Goal: Task Accomplishment & Management: Use online tool/utility

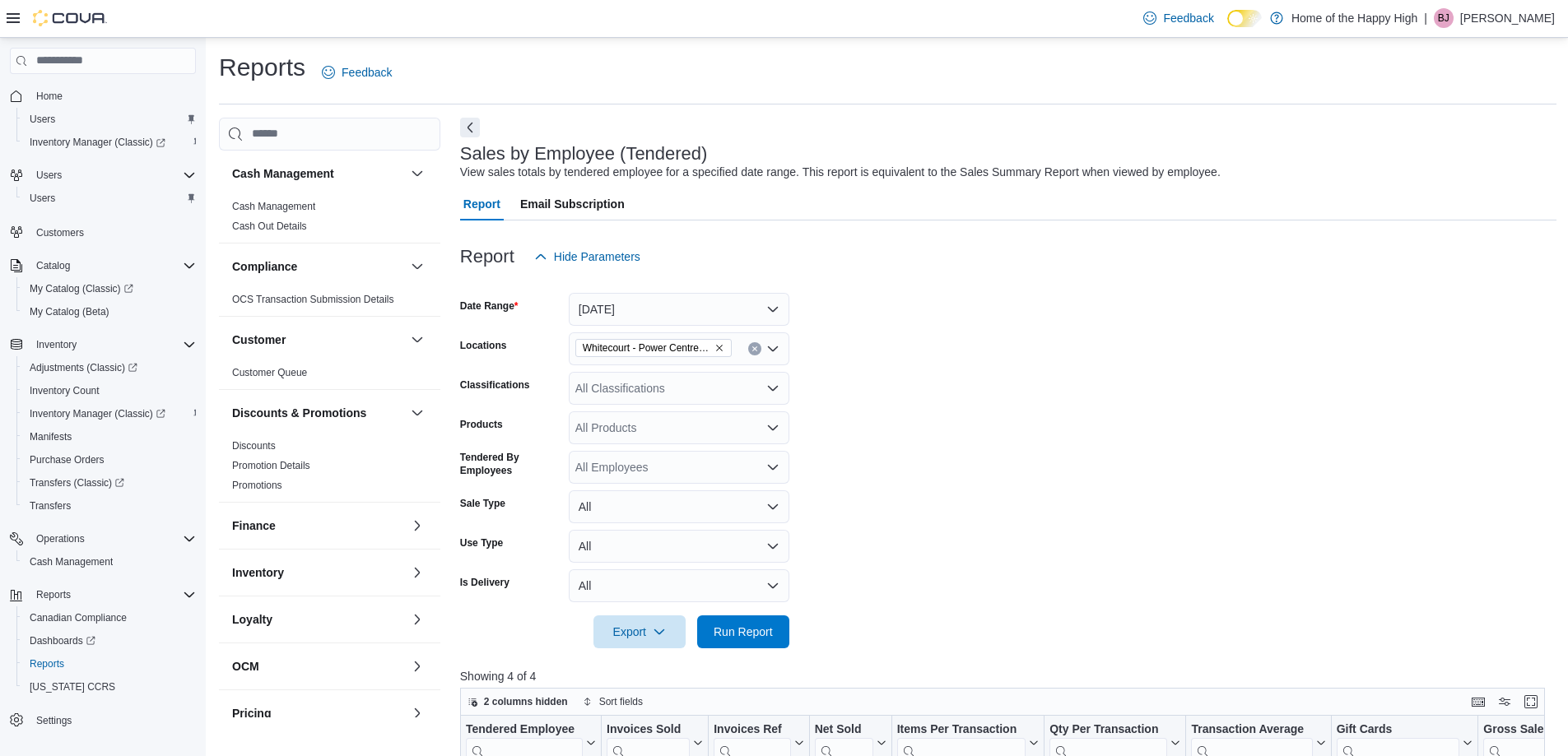
scroll to position [550, 0]
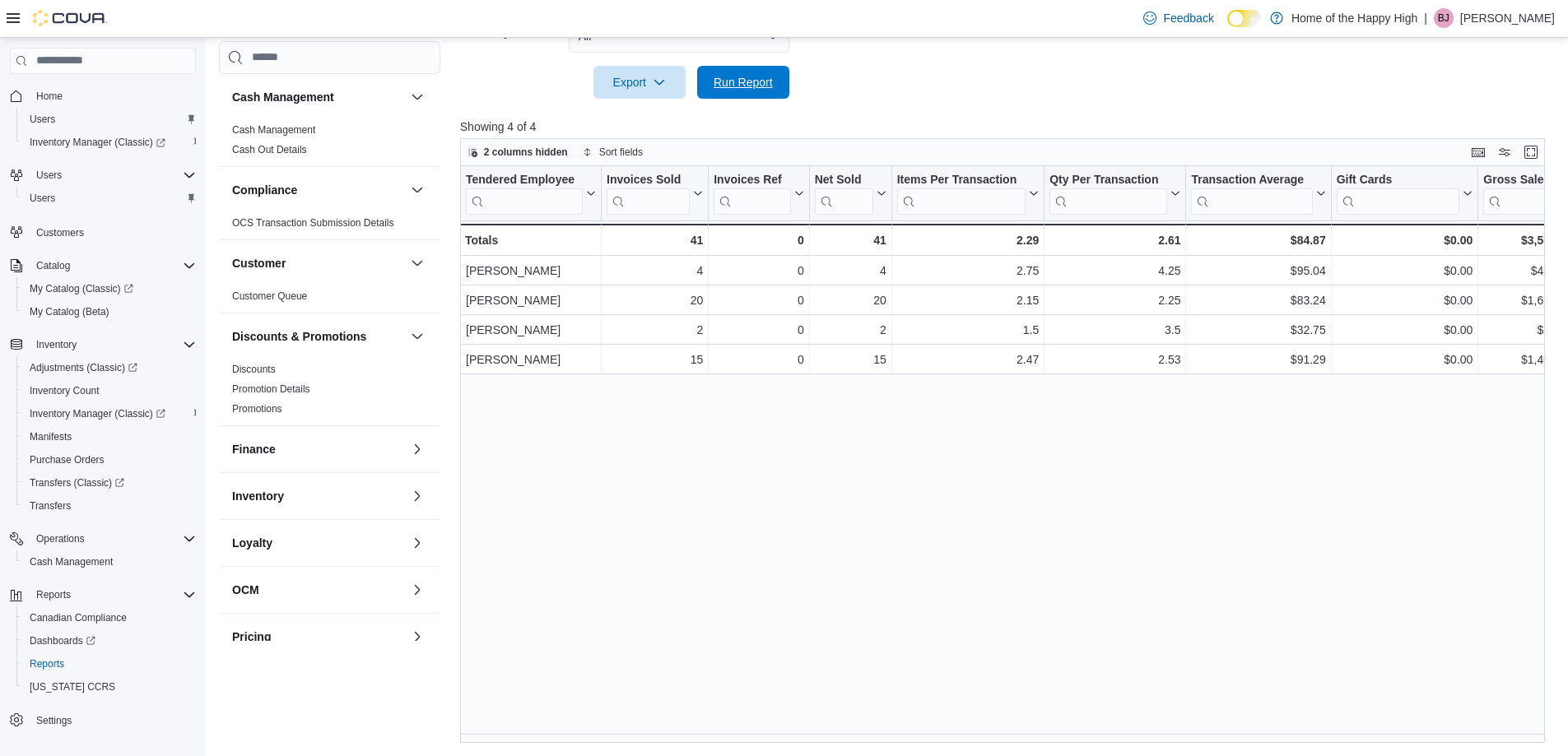
click at [726, 80] on span "Run Report" at bounding box center [743, 82] width 60 height 17
drag, startPoint x: 1436, startPoint y: 436, endPoint x: 1211, endPoint y: 473, distance: 228.0
click at [1211, 473] on div "Tendered Employee Click to view column header actions Invoices Sold Click to vi…" at bounding box center [1008, 454] width 1096 height 577
click at [741, 70] on span "Run Report" at bounding box center [743, 82] width 72 height 33
click at [1527, 3] on div "Feedback Dark Mode Home of the Happy High | BJ Bobbi Jean Kay" at bounding box center [1346, 19] width 418 height 33
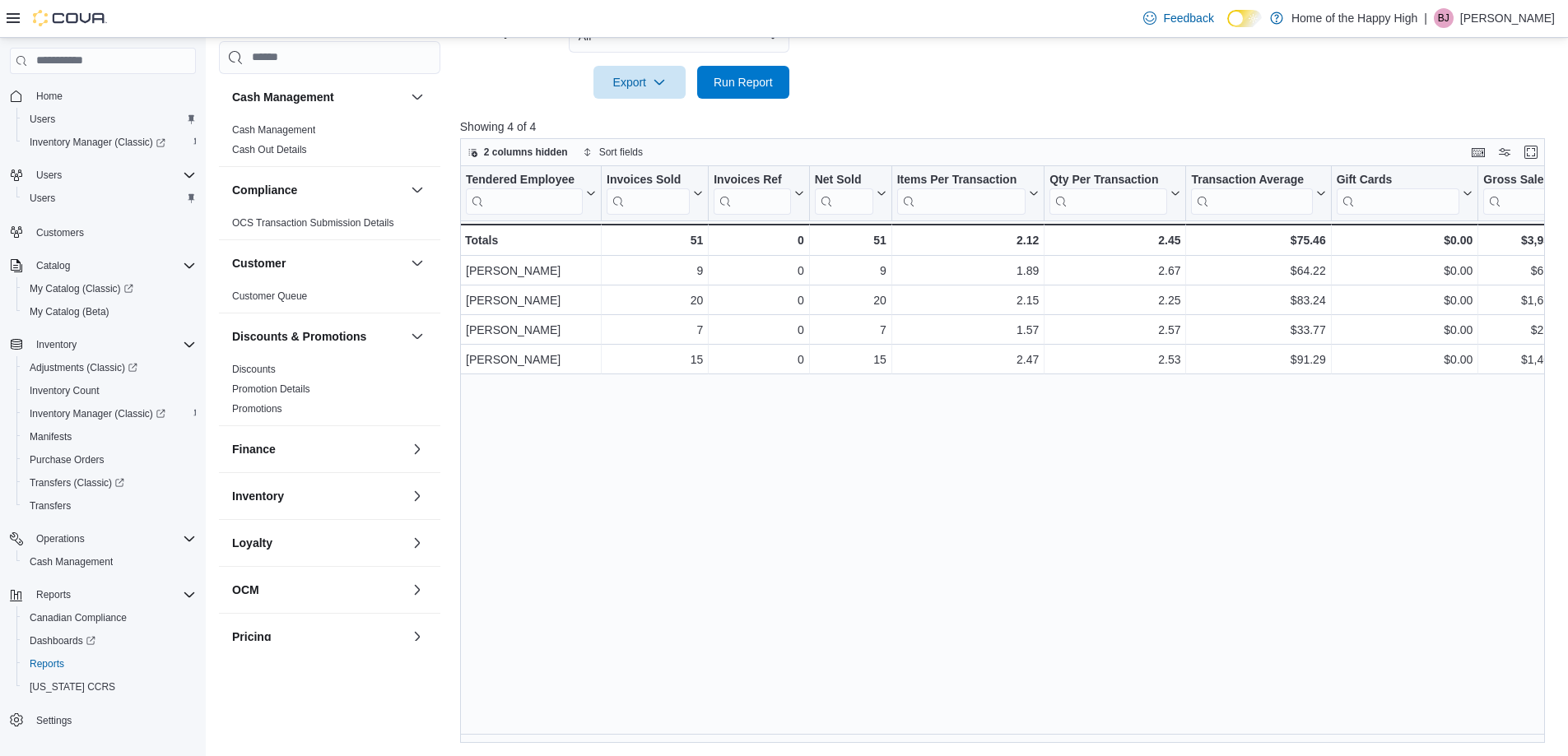
click at [1540, 13] on p "Bobbi Jean Kay" at bounding box center [1507, 18] width 95 height 20
click at [1435, 165] on span "Sign Out" at bounding box center [1449, 160] width 45 height 17
